Goal: Task Accomplishment & Management: Manage account settings

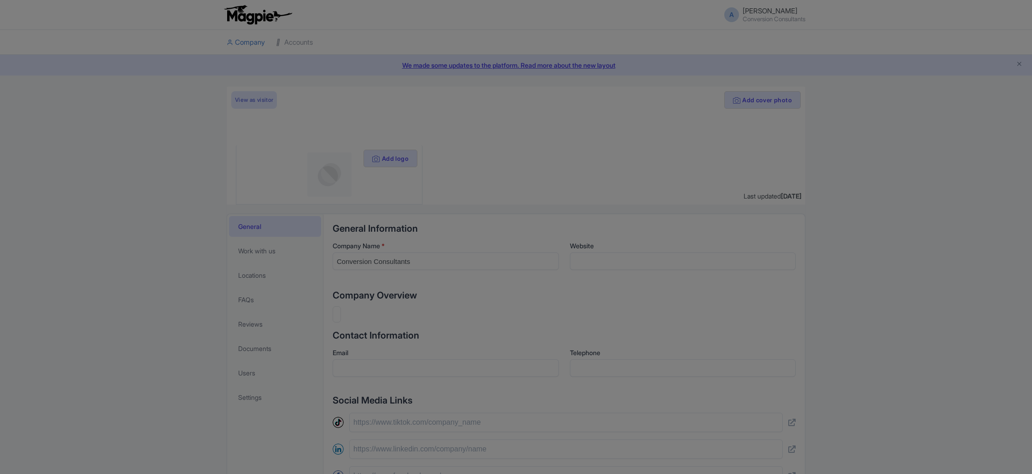
scroll to position [4, 0]
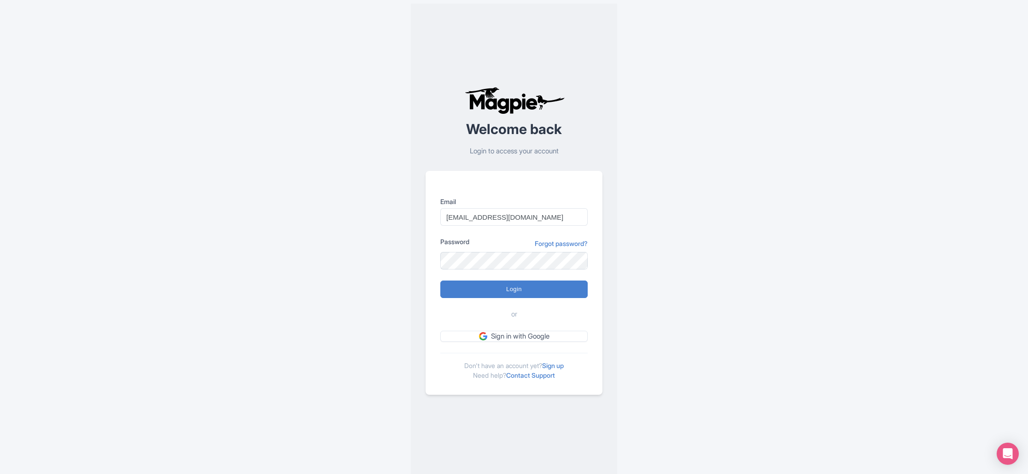
type input "info@increasewebconversions.com"
click at [441, 281] on input "Login" at bounding box center [514, 290] width 147 height 18
type input "Logging in..."
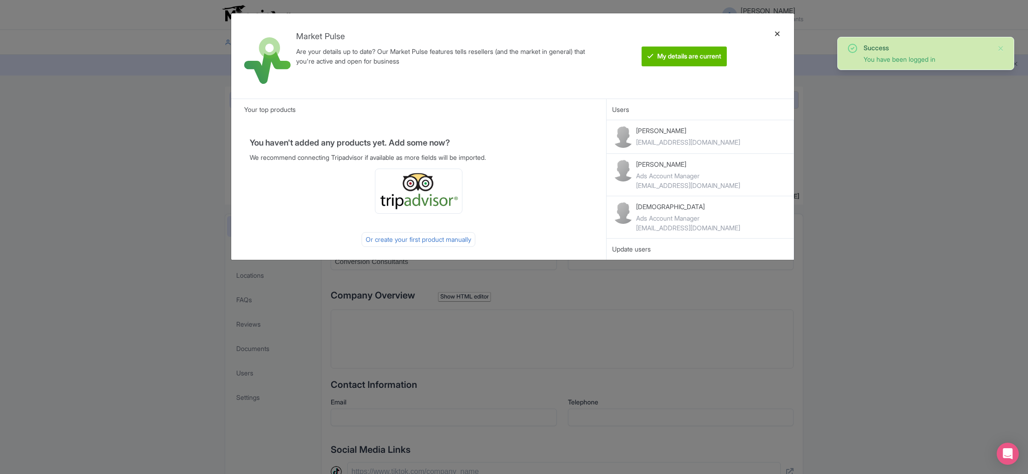
click at [779, 35] on div at bounding box center [778, 56] width 22 height 71
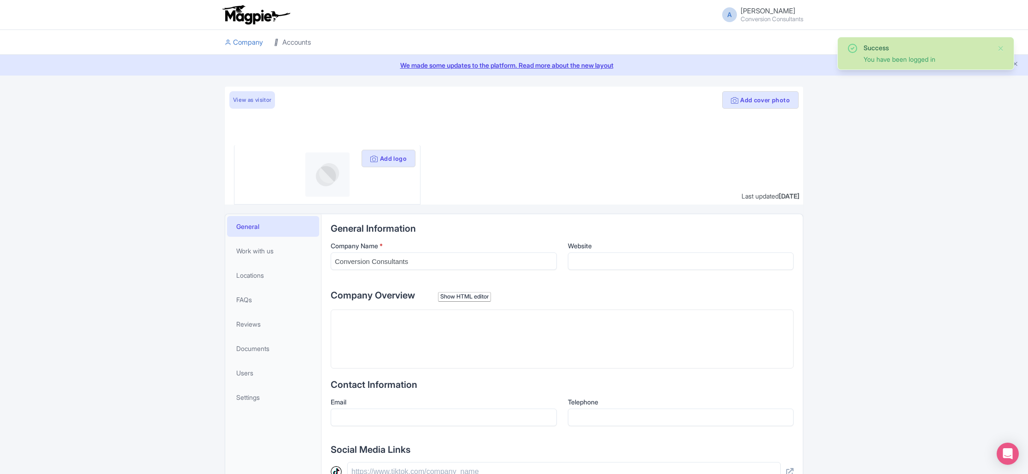
click at [298, 42] on link "Accounts" at bounding box center [292, 42] width 37 height 25
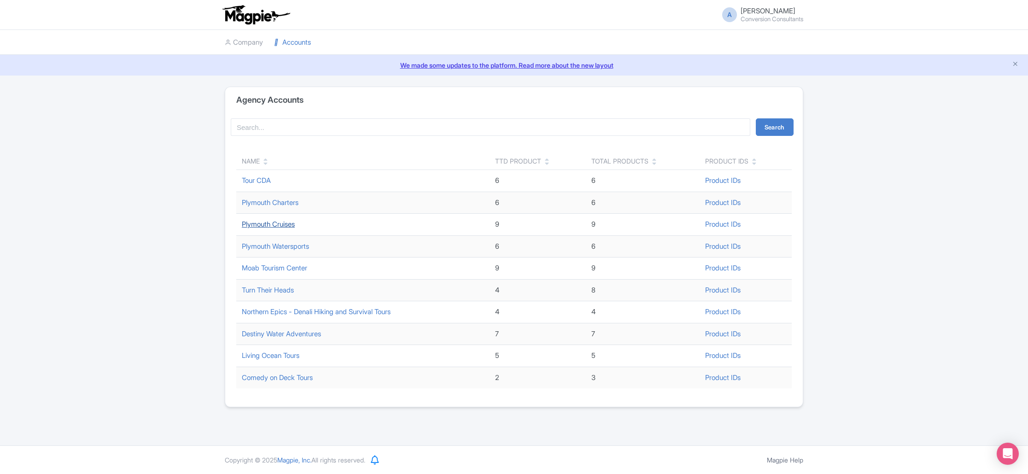
click at [279, 223] on link "Plymouth Cruises" at bounding box center [268, 224] width 53 height 9
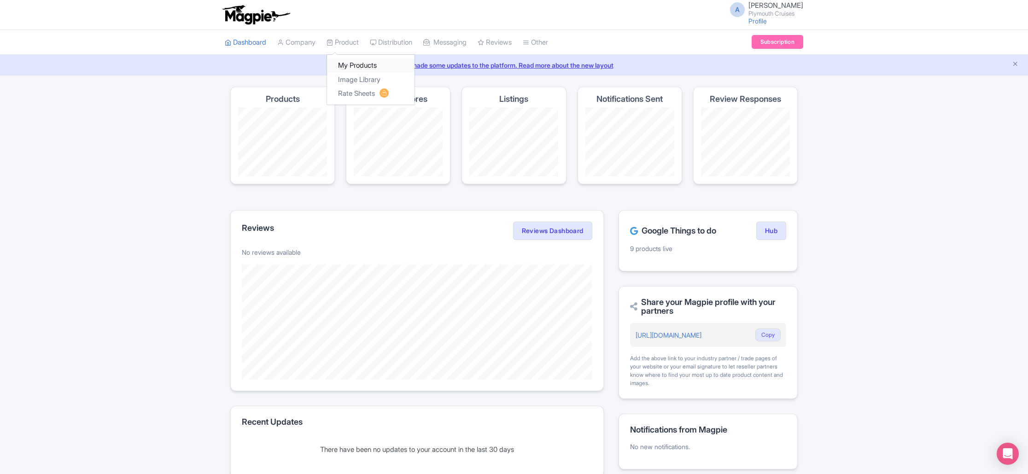
click at [362, 66] on link "My Products" at bounding box center [371, 66] width 88 height 14
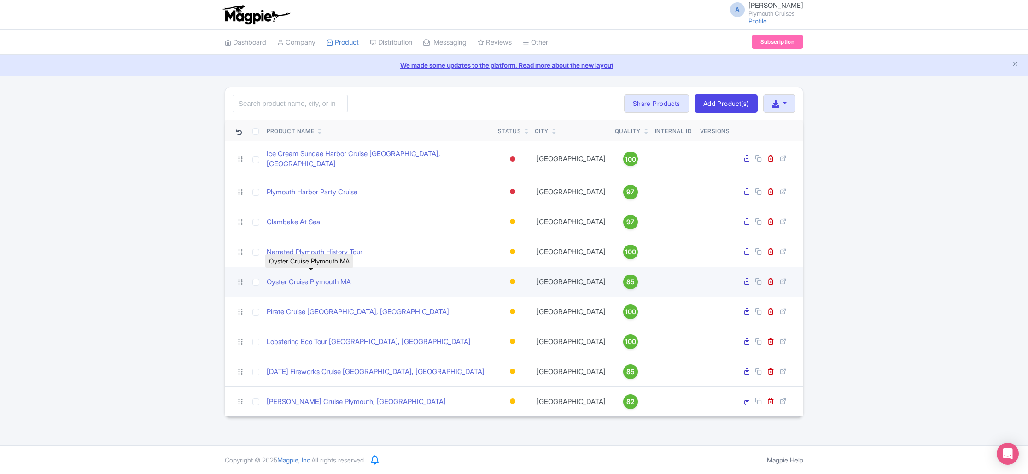
click at [326, 277] on link "Oyster Cruise Plymouth MA" at bounding box center [309, 282] width 84 height 11
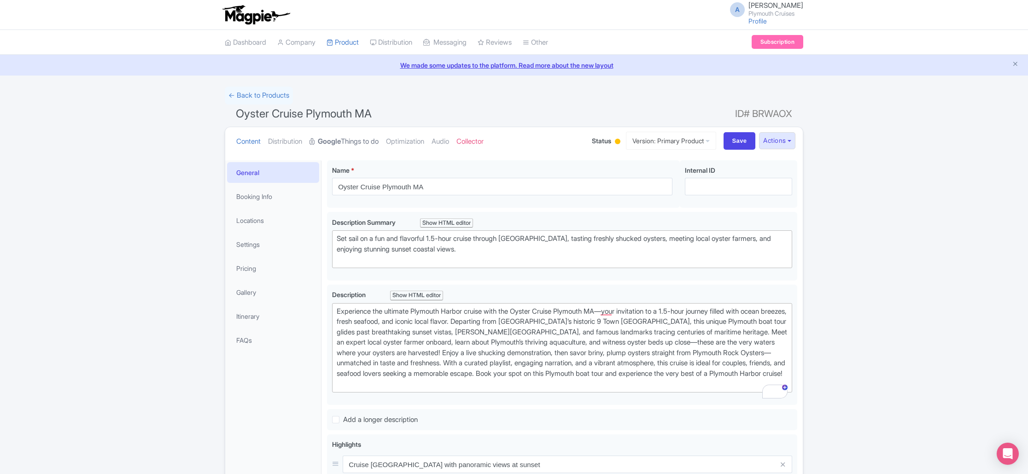
click at [340, 141] on strong "Google" at bounding box center [329, 141] width 23 height 11
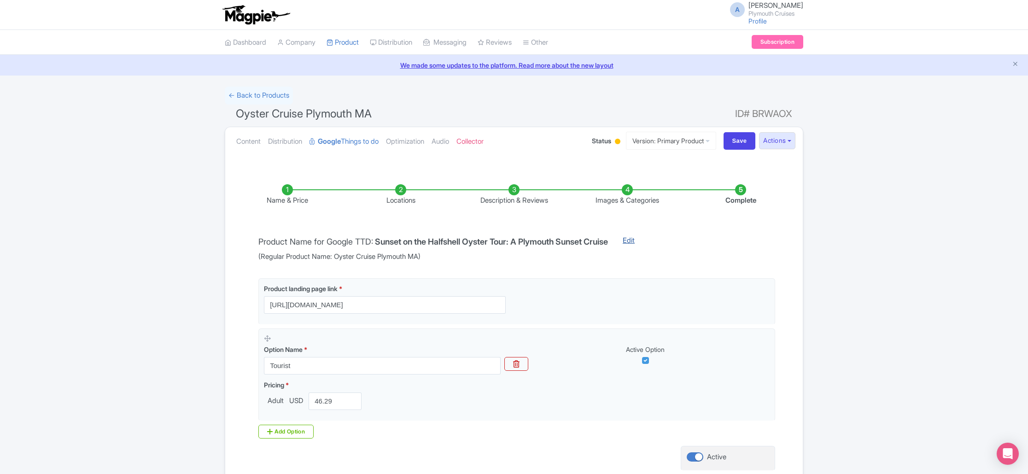
click at [644, 243] on link "Edit" at bounding box center [629, 248] width 30 height 27
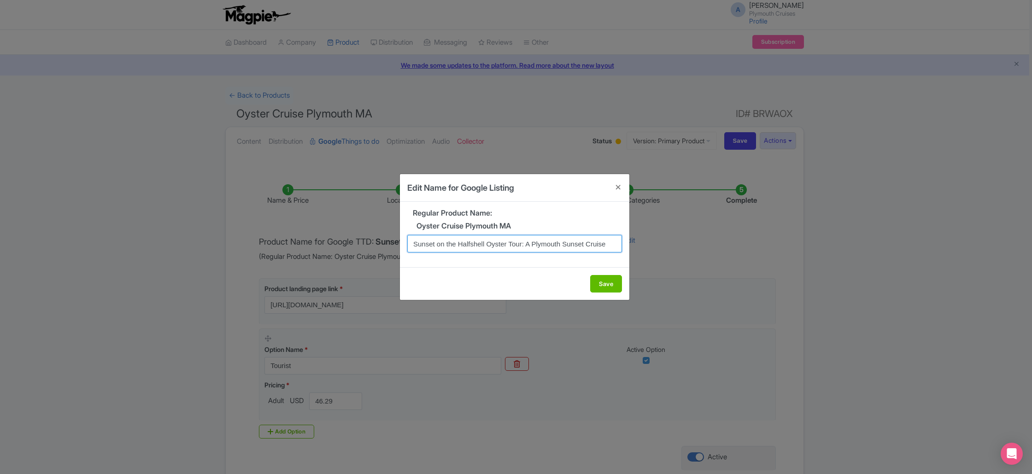
drag, startPoint x: 605, startPoint y: 246, endPoint x: 438, endPoint y: 245, distance: 166.8
click at [437, 245] on input "Sunset on the Halfshell Oyster Tour: A Plymouth Sunset Cruise" at bounding box center [514, 244] width 215 height 18
click at [519, 245] on input "Sunset Cruise Plymouth, [GEOGRAPHIC_DATA] With Oysters" at bounding box center [514, 244] width 215 height 18
type input "Sunset Cruise [GEOGRAPHIC_DATA], [GEOGRAPHIC_DATA] With Fresh Oysters"
click at [601, 283] on button "Save" at bounding box center [606, 284] width 32 height 18
